Goal: Task Accomplishment & Management: Manage account settings

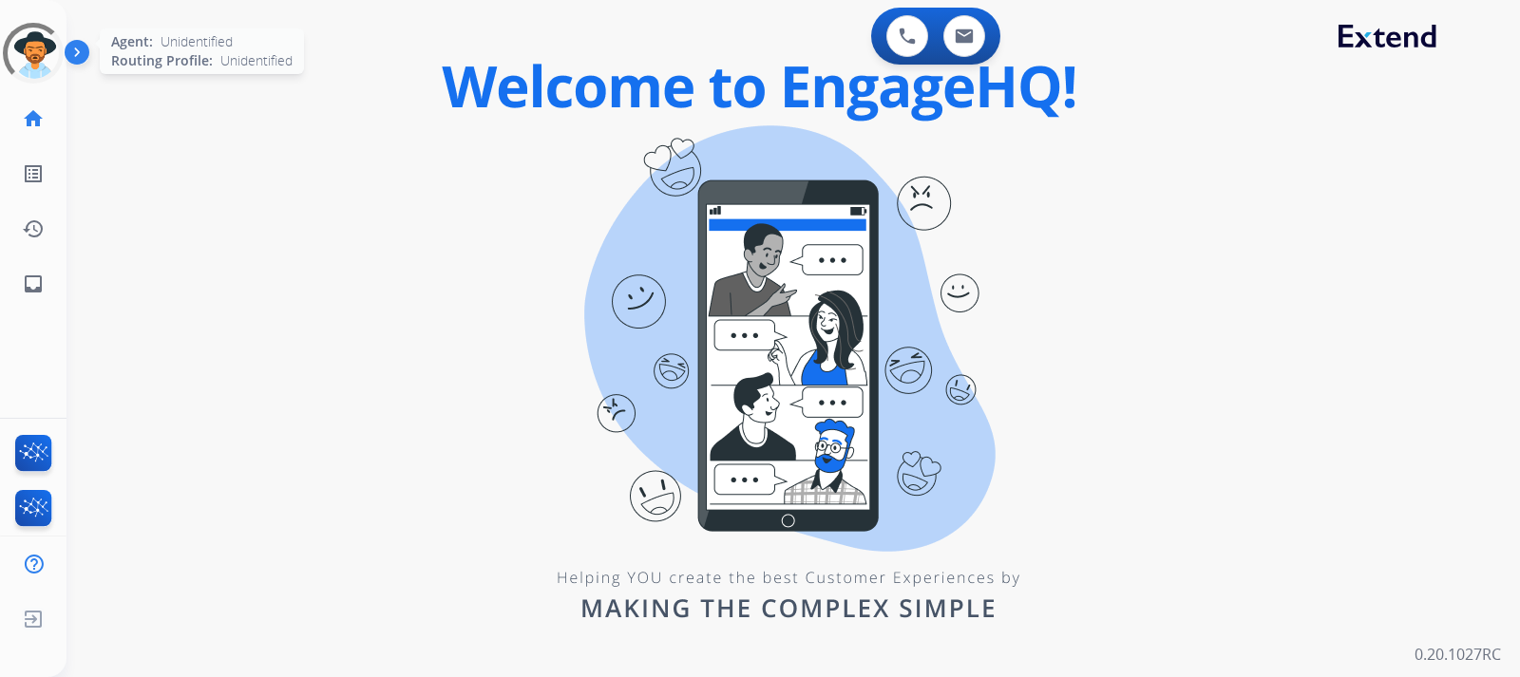
click at [50, 50] on div at bounding box center [33, 53] width 68 height 68
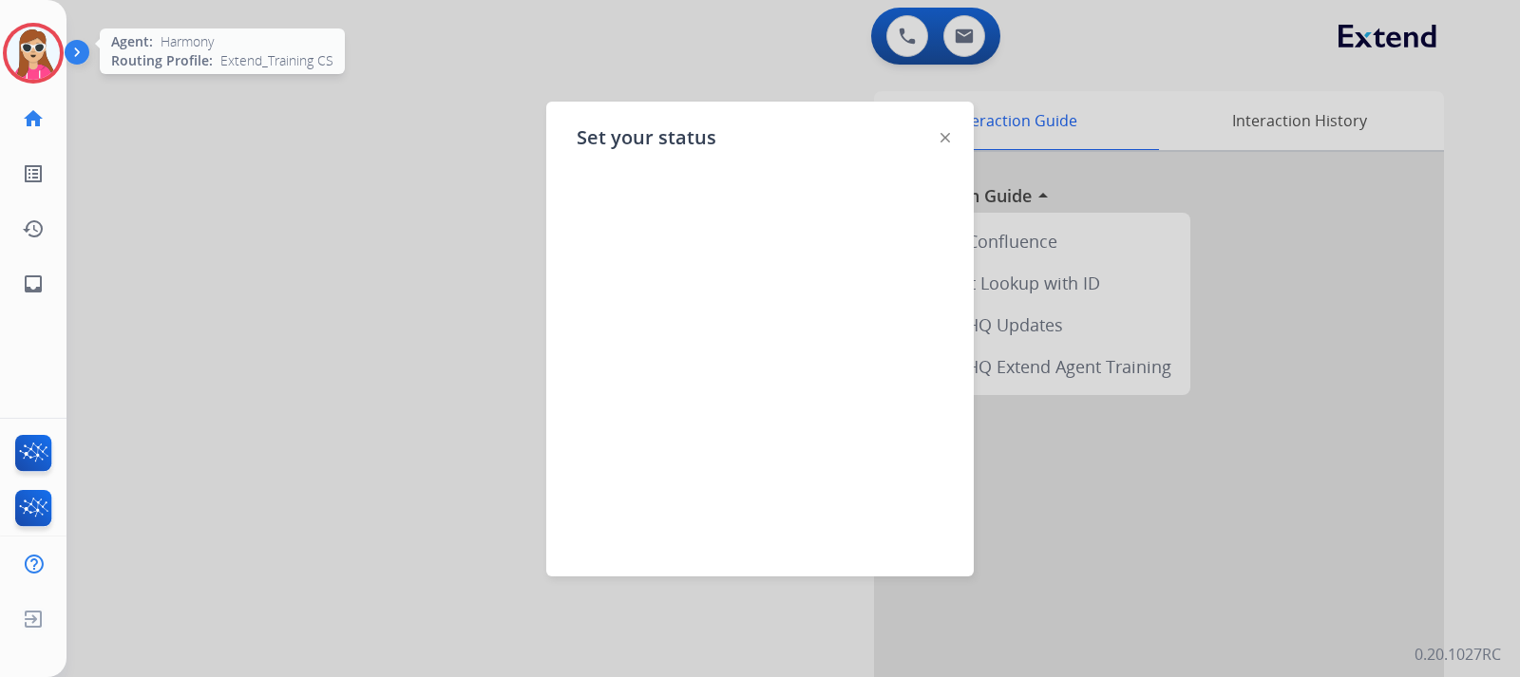
click at [942, 131] on div at bounding box center [946, 136] width 10 height 23
click at [945, 142] on div "Set your status" at bounding box center [760, 339] width 428 height 475
click at [947, 141] on img at bounding box center [946, 138] width 10 height 10
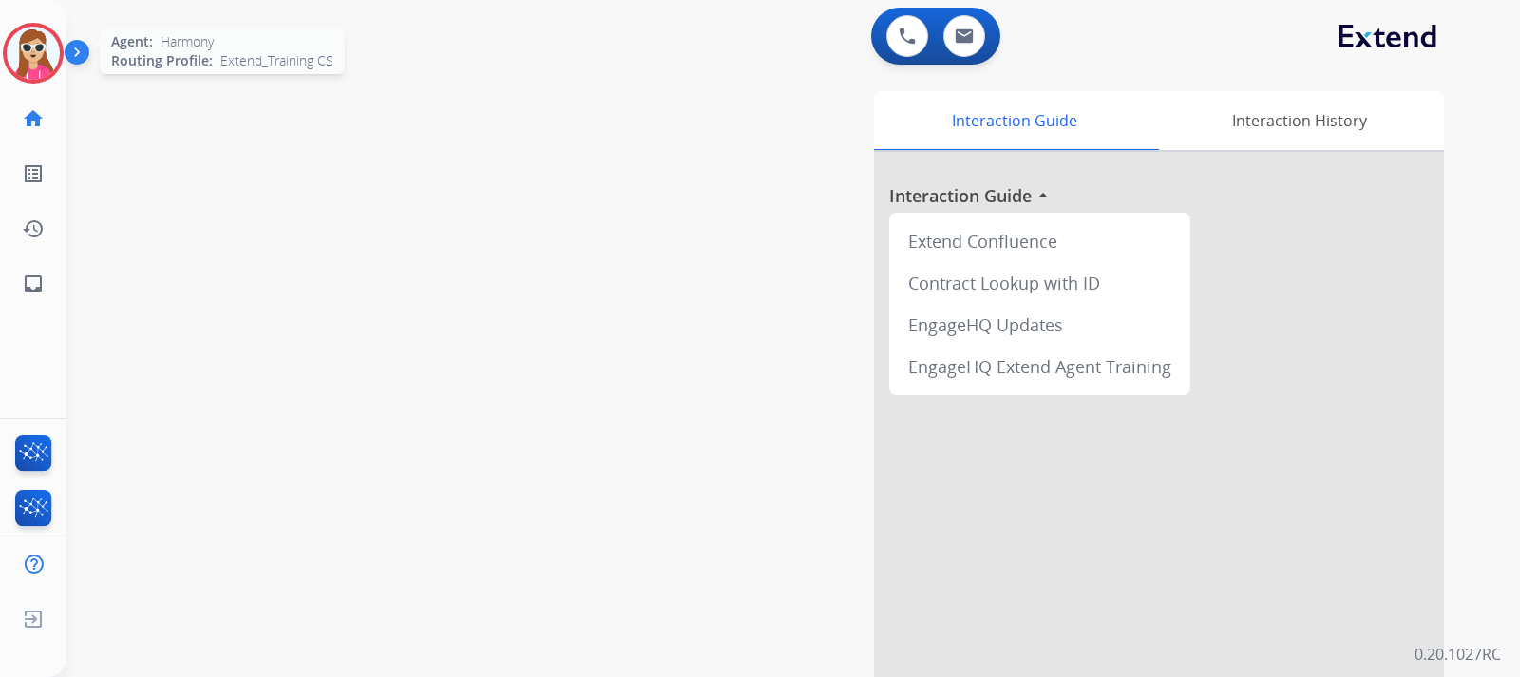
click at [43, 68] on img at bounding box center [33, 53] width 53 height 53
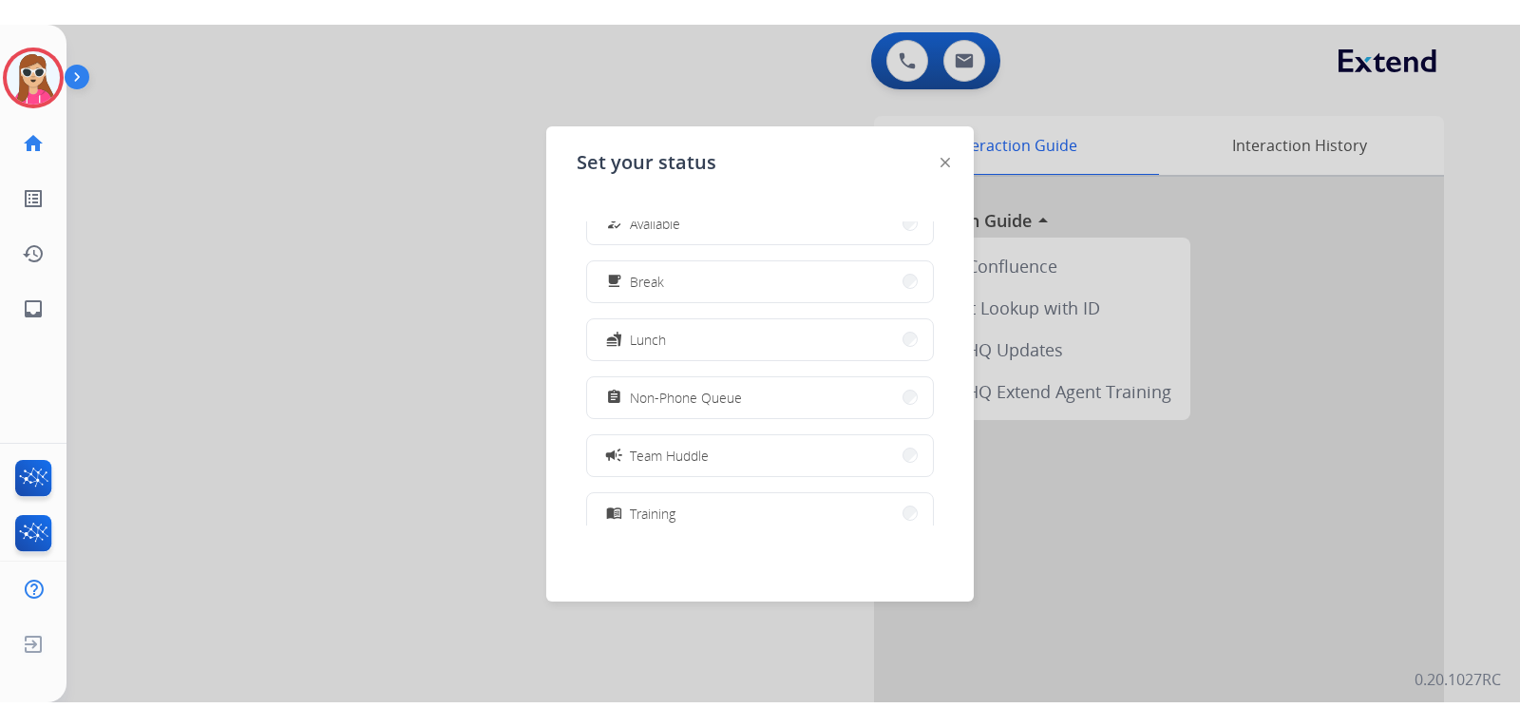
scroll to position [95, 0]
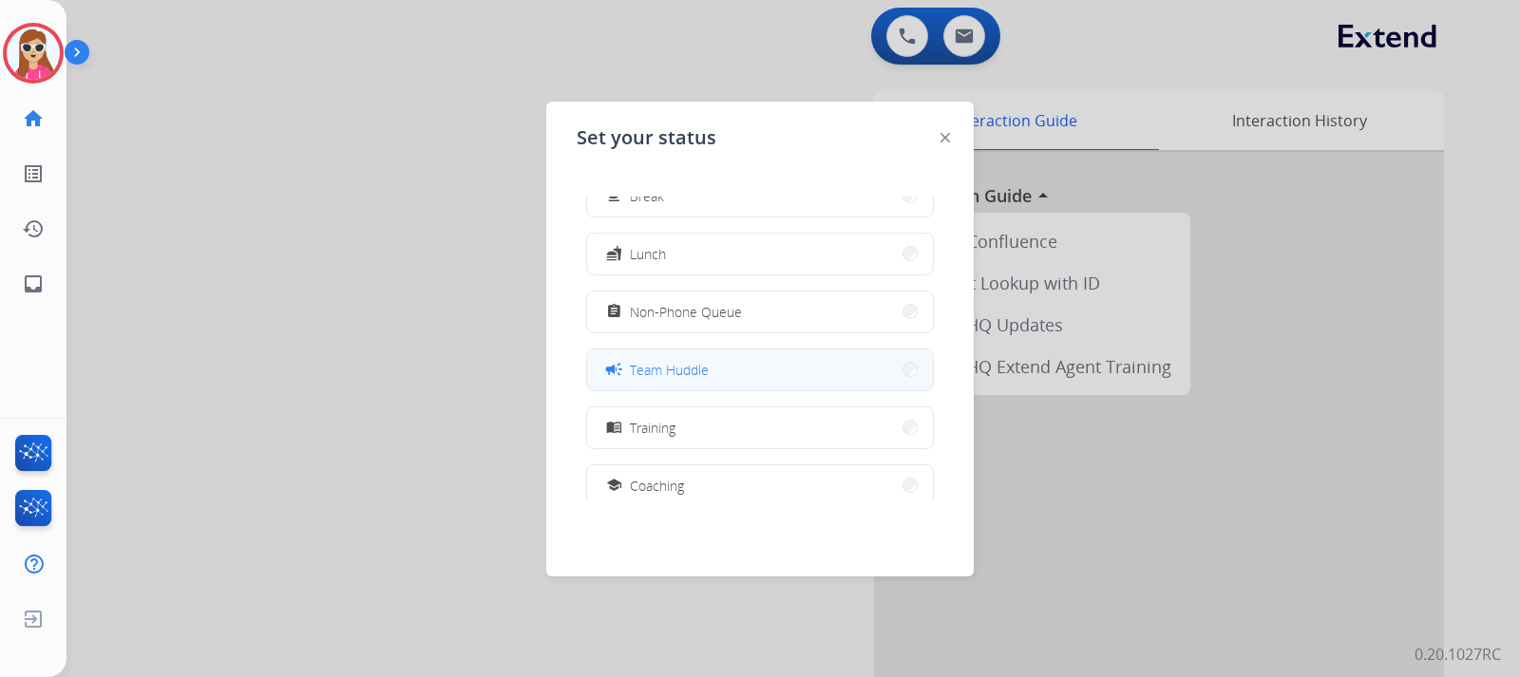
click at [701, 372] on span "Team Huddle" at bounding box center [669, 370] width 79 height 20
